Goal: Book appointment/travel/reservation

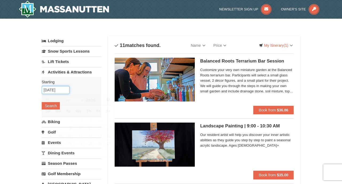
click at [62, 90] on input "[DATE]" at bounding box center [56, 90] width 28 height 8
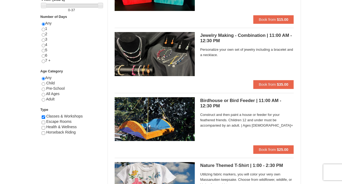
scroll to position [224, 0]
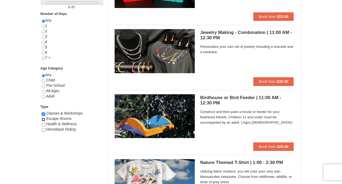
click at [42, 119] on input "checkbox" at bounding box center [43, 119] width 3 height 3
checkbox input "true"
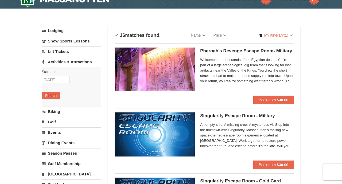
scroll to position [10, 0]
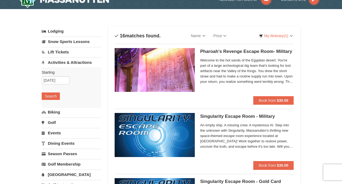
click at [253, 81] on span "Welcome to the hot sands of the Egyptian desert. You're part of a large archeol…" at bounding box center [247, 71] width 94 height 27
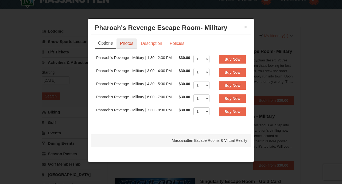
click at [127, 42] on link "Photos" at bounding box center [126, 43] width 20 height 10
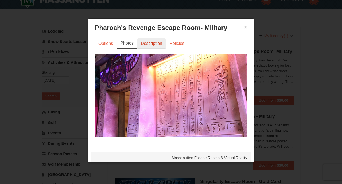
click at [156, 43] on link "Description" at bounding box center [151, 43] width 28 height 10
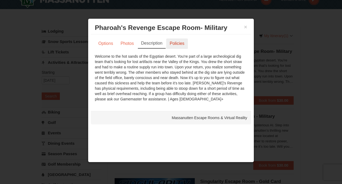
click at [179, 47] on link "Policies" at bounding box center [177, 43] width 22 height 10
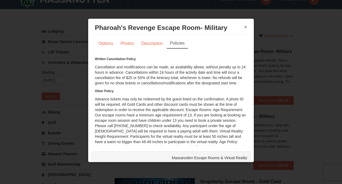
click at [246, 28] on button "×" at bounding box center [245, 26] width 3 height 5
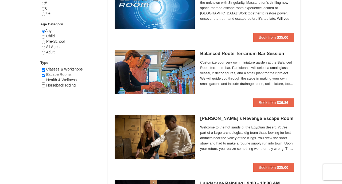
scroll to position [273, 0]
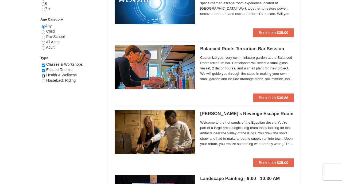
click at [43, 76] on input "checkbox" at bounding box center [43, 75] width 3 height 3
checkbox input "true"
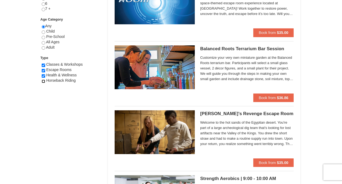
click at [44, 81] on input "checkbox" at bounding box center [43, 81] width 3 height 3
checkbox input "true"
click at [43, 70] on input "checkbox" at bounding box center [43, 70] width 3 height 3
checkbox input "false"
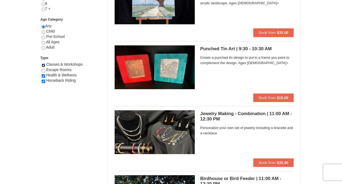
click at [42, 65] on input "checkbox" at bounding box center [43, 65] width 3 height 3
checkbox input "false"
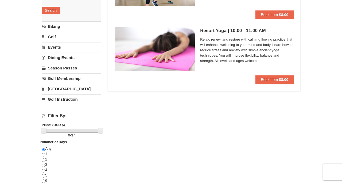
scroll to position [96, 0]
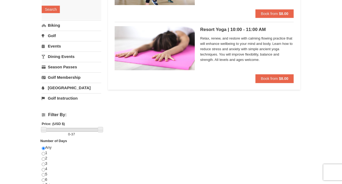
click at [69, 53] on link "Dining Events" at bounding box center [72, 57] width 60 height 10
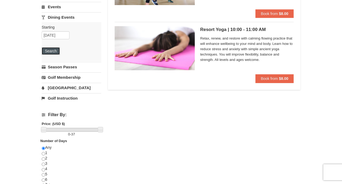
click at [50, 50] on button "Search" at bounding box center [51, 50] width 18 height 7
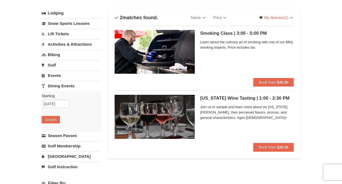
scroll to position [21, 0]
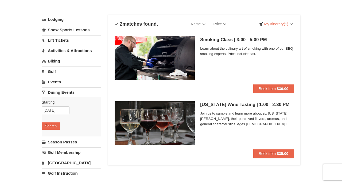
click at [55, 81] on link "Events" at bounding box center [72, 82] width 60 height 10
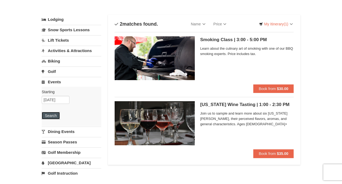
click at [49, 116] on button "Search" at bounding box center [51, 115] width 18 height 7
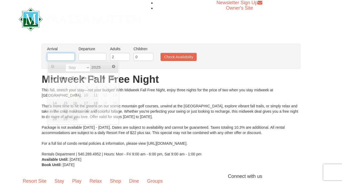
click at [62, 55] on input "text" at bounding box center [61, 57] width 28 height 8
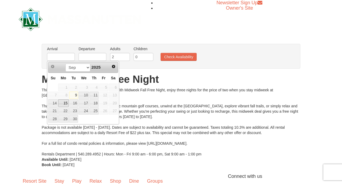
click at [64, 102] on link "15" at bounding box center [63, 102] width 10 height 7
type input "09/15/2025"
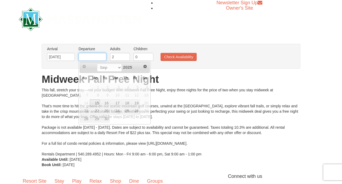
click at [102, 55] on input "text" at bounding box center [93, 57] width 28 height 8
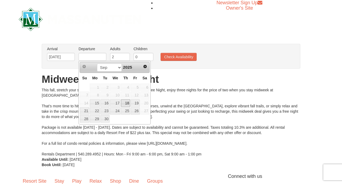
click at [126, 102] on link "18" at bounding box center [125, 102] width 9 height 7
type input "[DATE]"
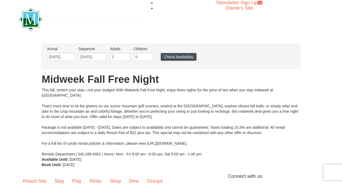
click at [176, 58] on button "Check Availability" at bounding box center [179, 57] width 36 height 8
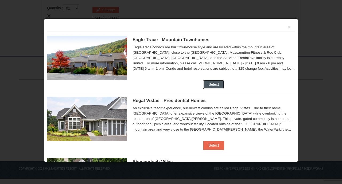
click at [210, 84] on button "Select" at bounding box center [213, 84] width 21 height 9
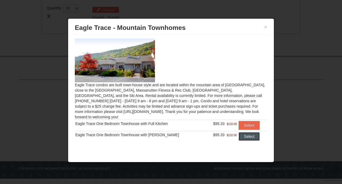
click at [248, 132] on button "Select" at bounding box center [249, 136] width 21 height 9
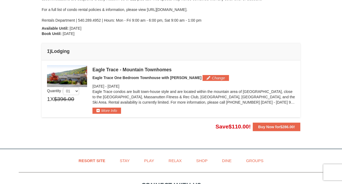
scroll to position [121, 0]
click at [112, 111] on button "More Info" at bounding box center [106, 110] width 29 height 6
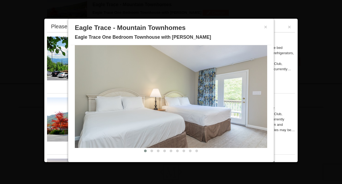
scroll to position [23, 0]
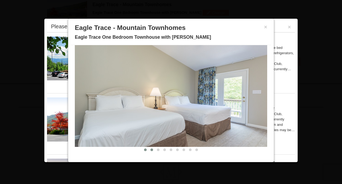
click at [152, 150] on span at bounding box center [151, 150] width 3 height 3
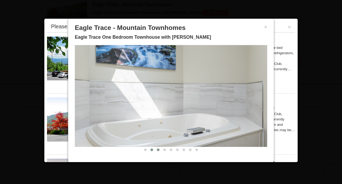
click at [158, 150] on span at bounding box center [158, 150] width 3 height 3
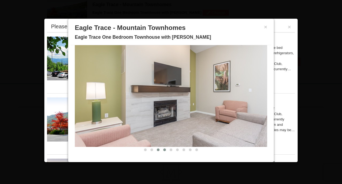
click at [164, 150] on span at bounding box center [164, 150] width 3 height 3
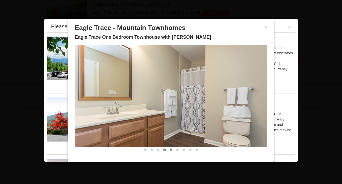
click at [170, 149] on span at bounding box center [171, 150] width 3 height 3
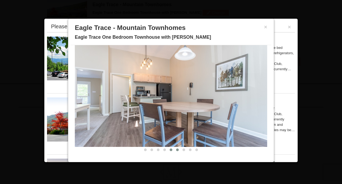
click at [177, 151] on button at bounding box center [177, 149] width 6 height 5
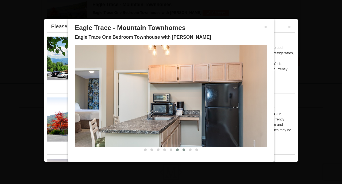
click at [184, 150] on span at bounding box center [183, 150] width 3 height 3
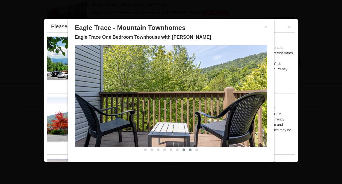
click at [189, 151] on button at bounding box center [190, 149] width 6 height 5
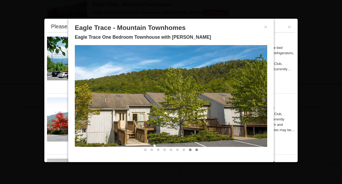
click at [196, 150] on span at bounding box center [196, 150] width 3 height 3
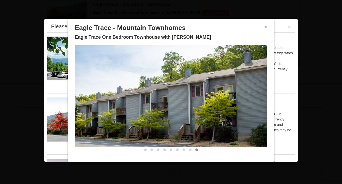
click at [266, 27] on button "×" at bounding box center [265, 26] width 3 height 5
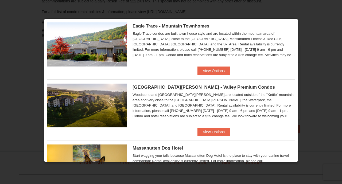
scroll to position [76, 0]
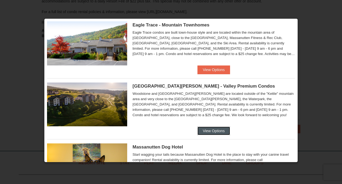
click at [215, 129] on button "View Options" at bounding box center [213, 131] width 33 height 9
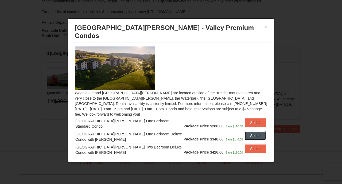
click at [249, 131] on button "Select" at bounding box center [255, 135] width 21 height 9
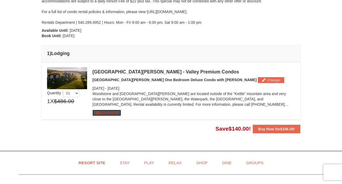
click at [116, 112] on button "More Info" at bounding box center [106, 113] width 29 height 6
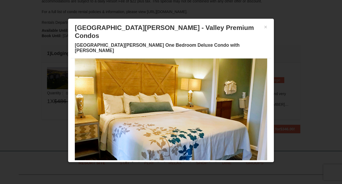
click at [131, 162] on span at bounding box center [132, 163] width 3 height 3
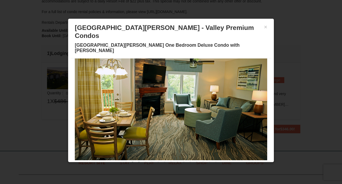
click at [139, 162] on span at bounding box center [139, 163] width 3 height 3
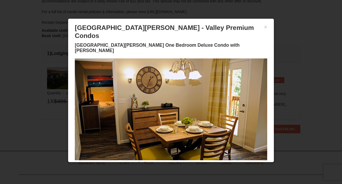
click at [146, 162] on span at bounding box center [145, 163] width 3 height 3
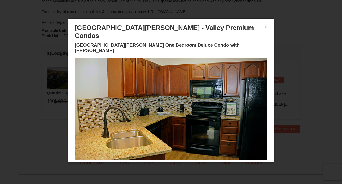
click at [152, 162] on span at bounding box center [151, 163] width 3 height 3
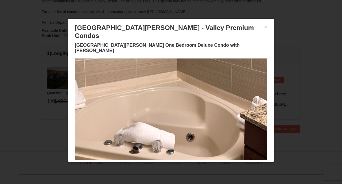
click at [158, 162] on span at bounding box center [158, 163] width 3 height 3
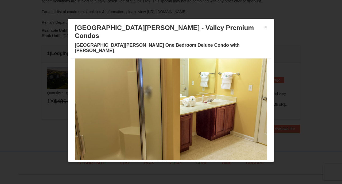
click at [164, 162] on span at bounding box center [164, 163] width 3 height 3
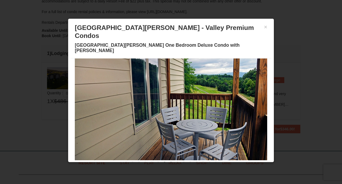
click at [172, 162] on span at bounding box center [171, 163] width 3 height 3
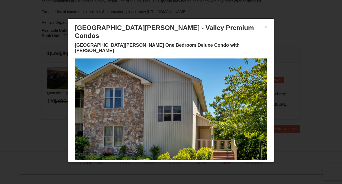
click at [178, 162] on span at bounding box center [177, 163] width 3 height 3
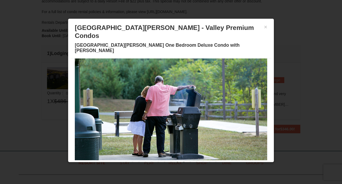
click at [183, 162] on span at bounding box center [183, 163] width 3 height 3
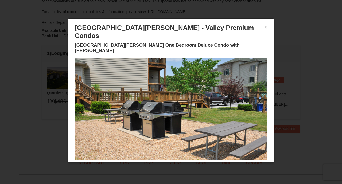
click at [191, 162] on span at bounding box center [190, 163] width 3 height 3
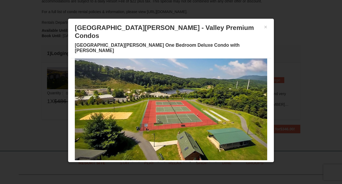
click at [199, 161] on button at bounding box center [196, 163] width 6 height 5
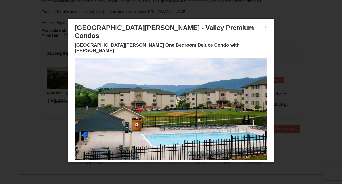
click at [203, 162] on span at bounding box center [203, 163] width 3 height 3
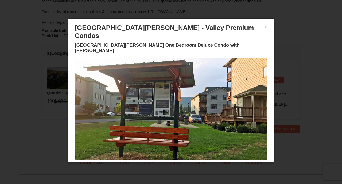
click at [208, 162] on span at bounding box center [209, 163] width 3 height 3
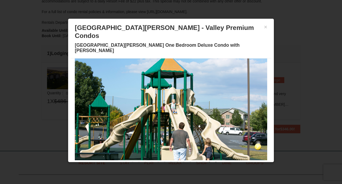
click at [215, 162] on span at bounding box center [216, 163] width 3 height 3
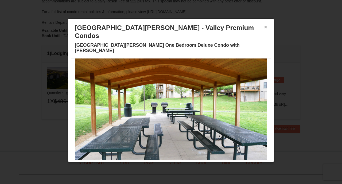
click at [266, 27] on button "×" at bounding box center [265, 26] width 3 height 5
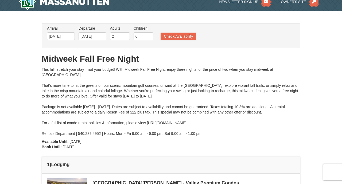
scroll to position [0, 0]
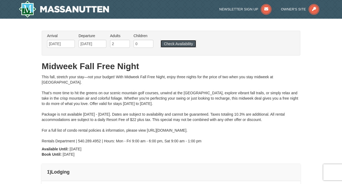
click at [175, 44] on button "Check Availability" at bounding box center [179, 43] width 36 height 7
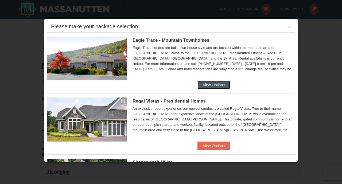
click at [210, 87] on button "View Options" at bounding box center [213, 85] width 33 height 9
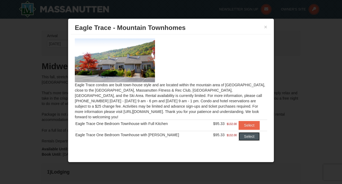
click at [243, 132] on button "Select" at bounding box center [249, 136] width 21 height 9
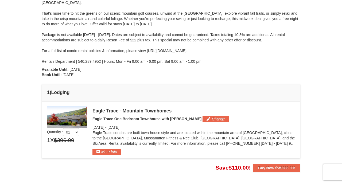
scroll to position [81, 0]
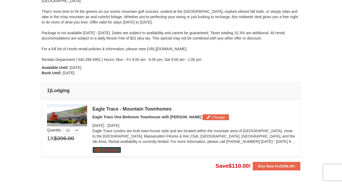
click at [116, 151] on button "More Info" at bounding box center [106, 150] width 29 height 6
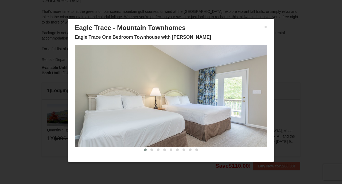
scroll to position [0, 0]
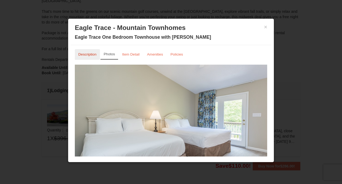
click at [92, 52] on link "Description" at bounding box center [87, 54] width 25 height 10
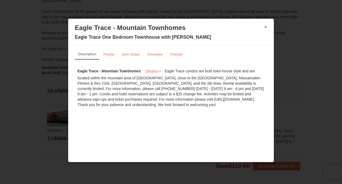
click at [265, 26] on button "×" at bounding box center [265, 26] width 3 height 5
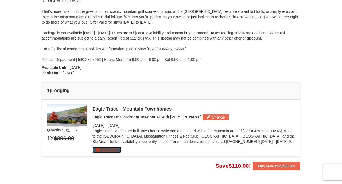
click at [113, 150] on button "More Info" at bounding box center [106, 150] width 29 height 6
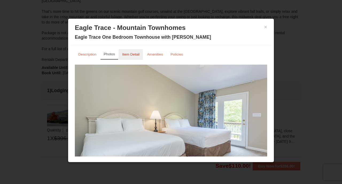
click at [130, 55] on small "Item Detail" at bounding box center [130, 54] width 17 height 4
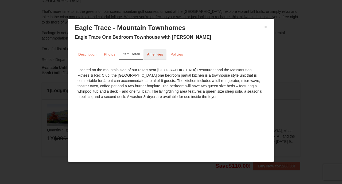
click at [153, 55] on small "Amenities" at bounding box center [155, 54] width 16 height 4
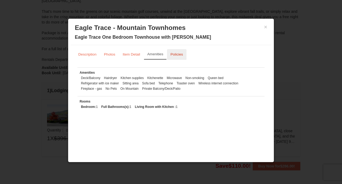
click at [173, 55] on small "Policies" at bounding box center [176, 54] width 13 height 4
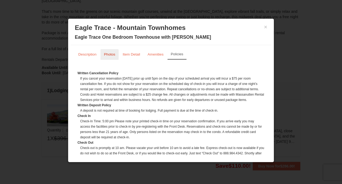
click at [112, 52] on small "Photos" at bounding box center [109, 54] width 11 height 4
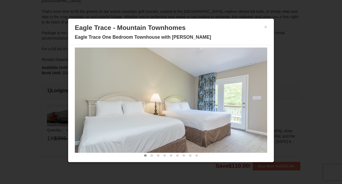
scroll to position [23, 0]
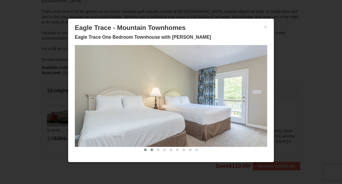
click at [151, 150] on span at bounding box center [151, 150] width 3 height 3
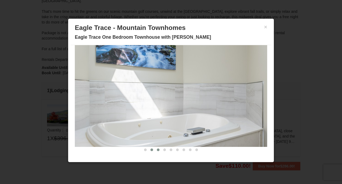
click at [159, 150] on span at bounding box center [158, 150] width 3 height 3
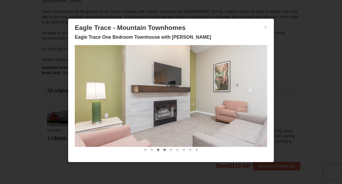
click at [165, 150] on span at bounding box center [164, 150] width 3 height 3
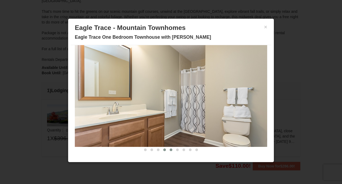
click at [170, 150] on span at bounding box center [171, 150] width 3 height 3
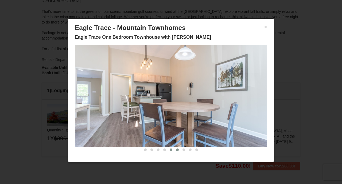
click at [178, 151] on span at bounding box center [177, 150] width 3 height 3
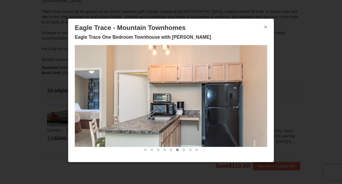
click at [265, 27] on button "×" at bounding box center [265, 26] width 3 height 5
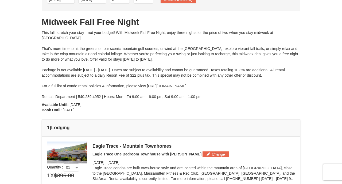
scroll to position [0, 0]
